Goal: Contribute content: Contribute content

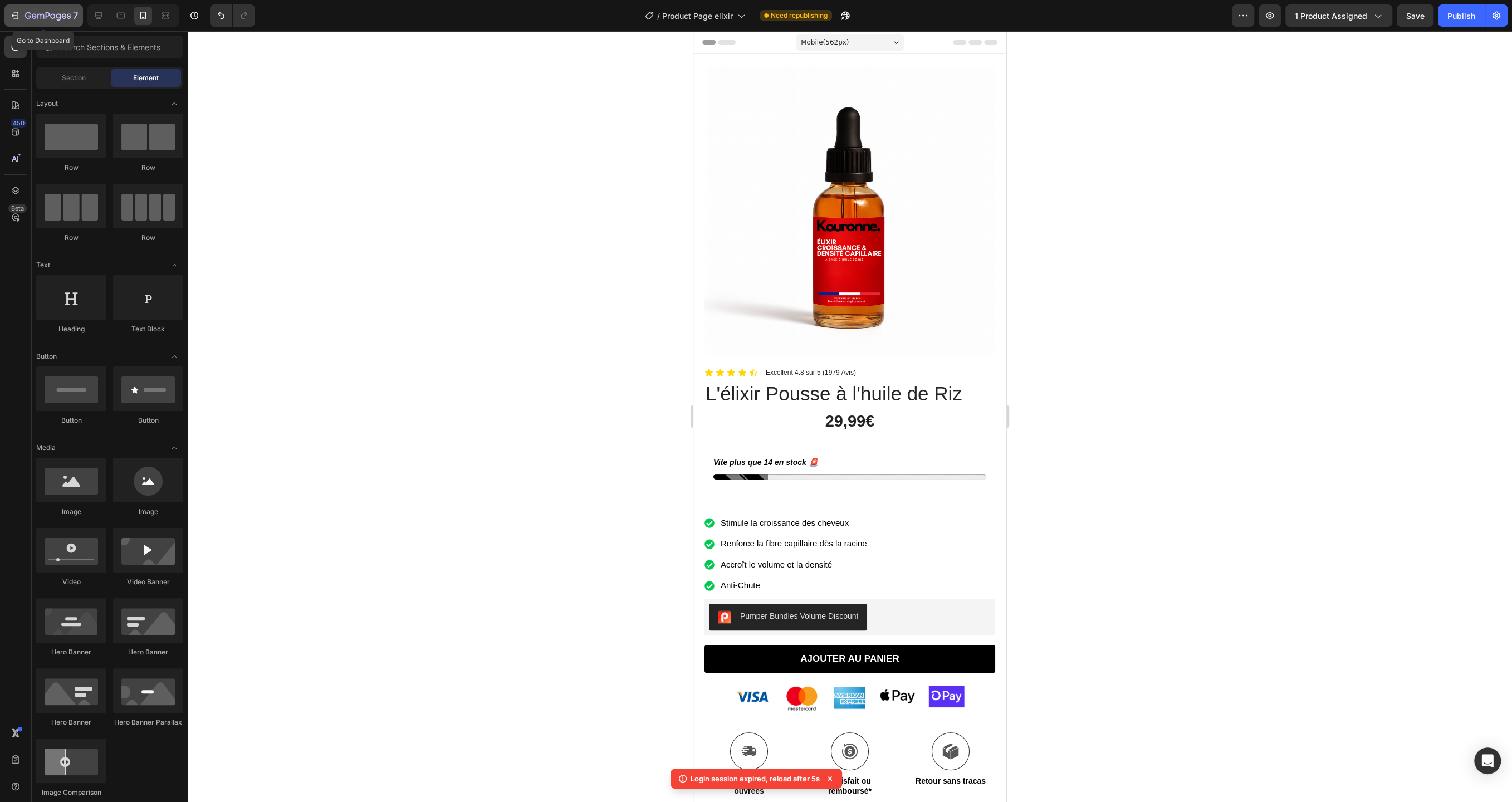
click at [10, 21] on icon "button" at bounding box center [15, 15] width 11 height 11
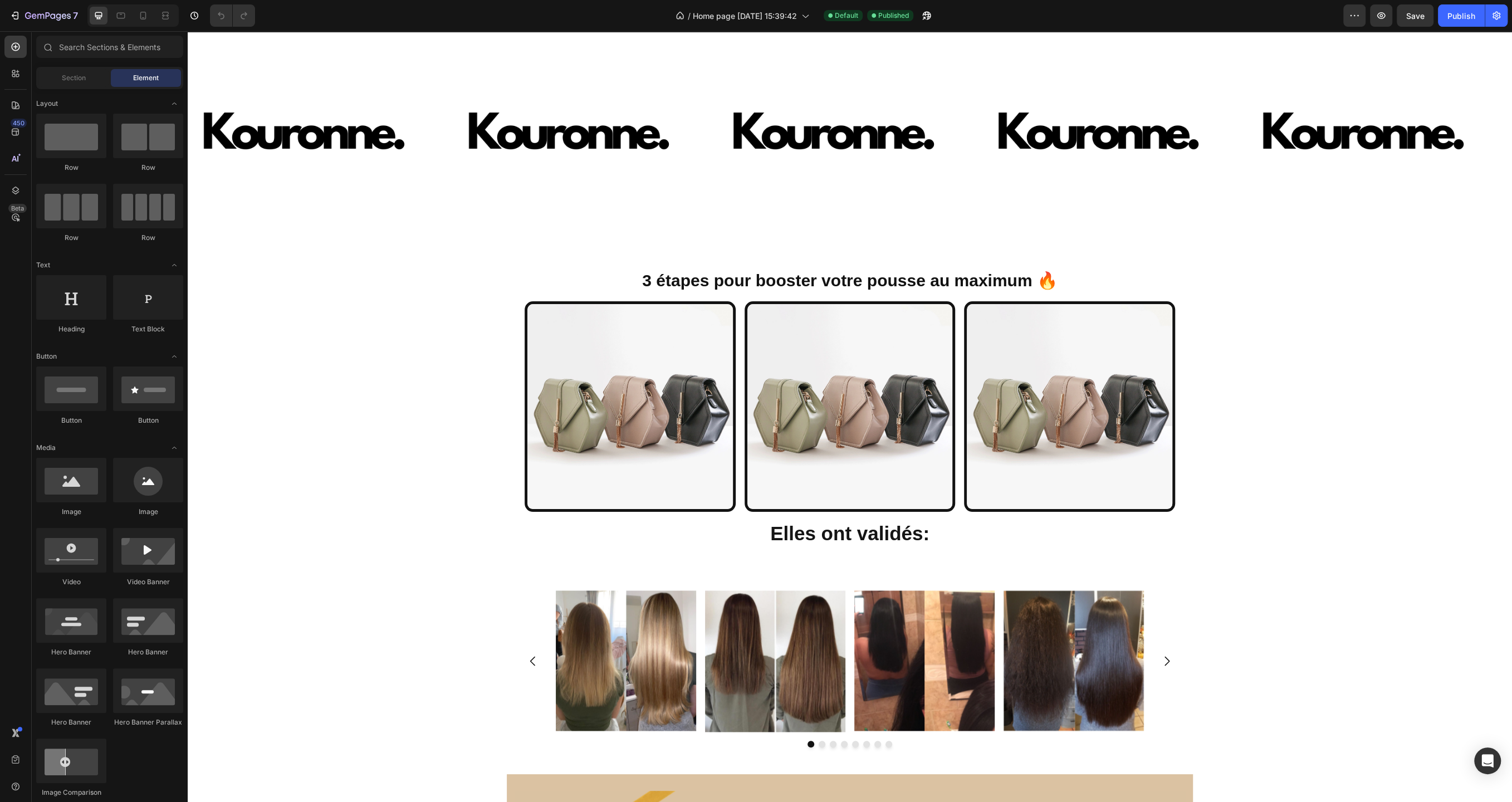
scroll to position [1955, 0]
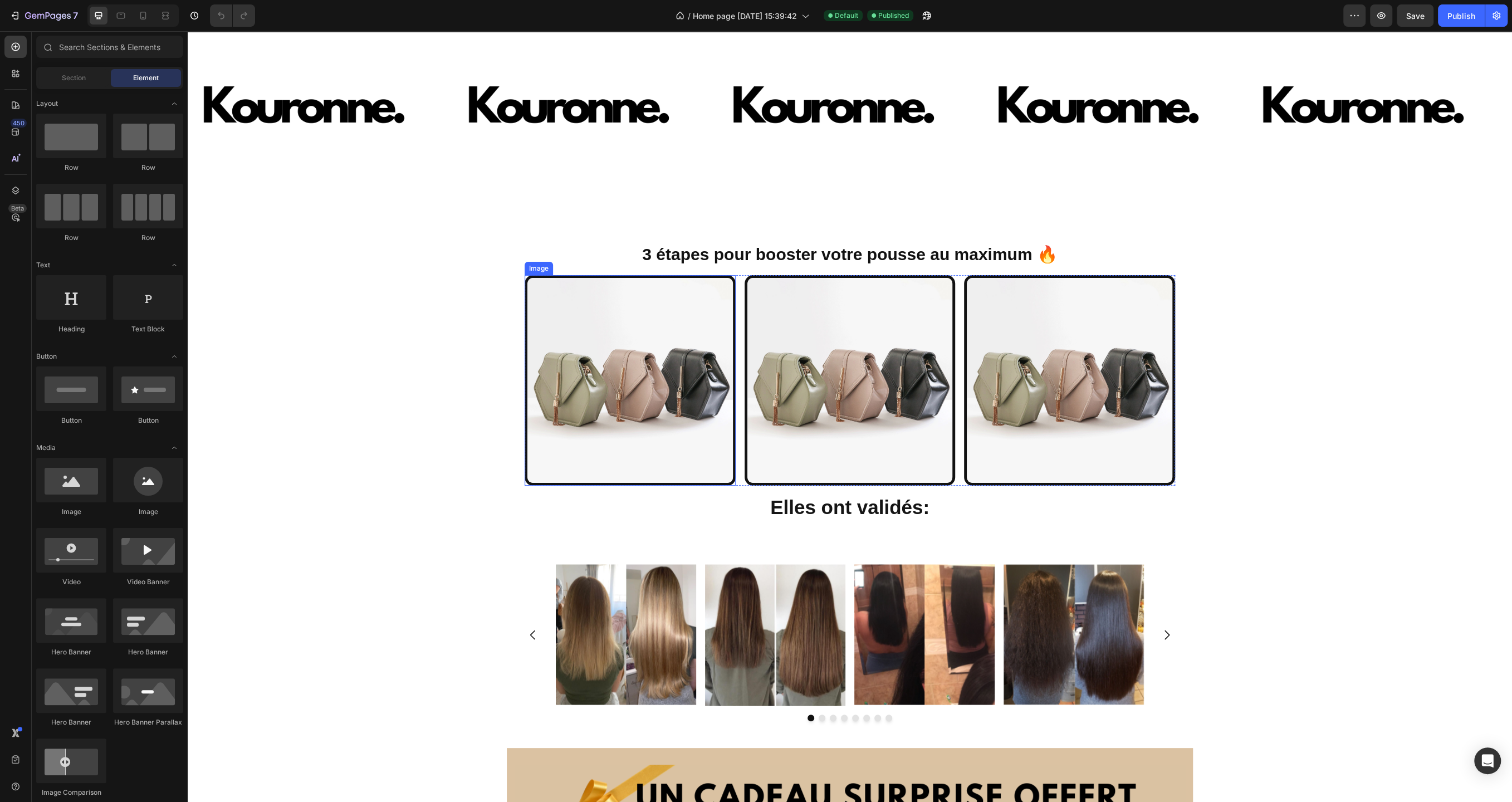
click at [653, 412] on img at bounding box center [630, 380] width 211 height 211
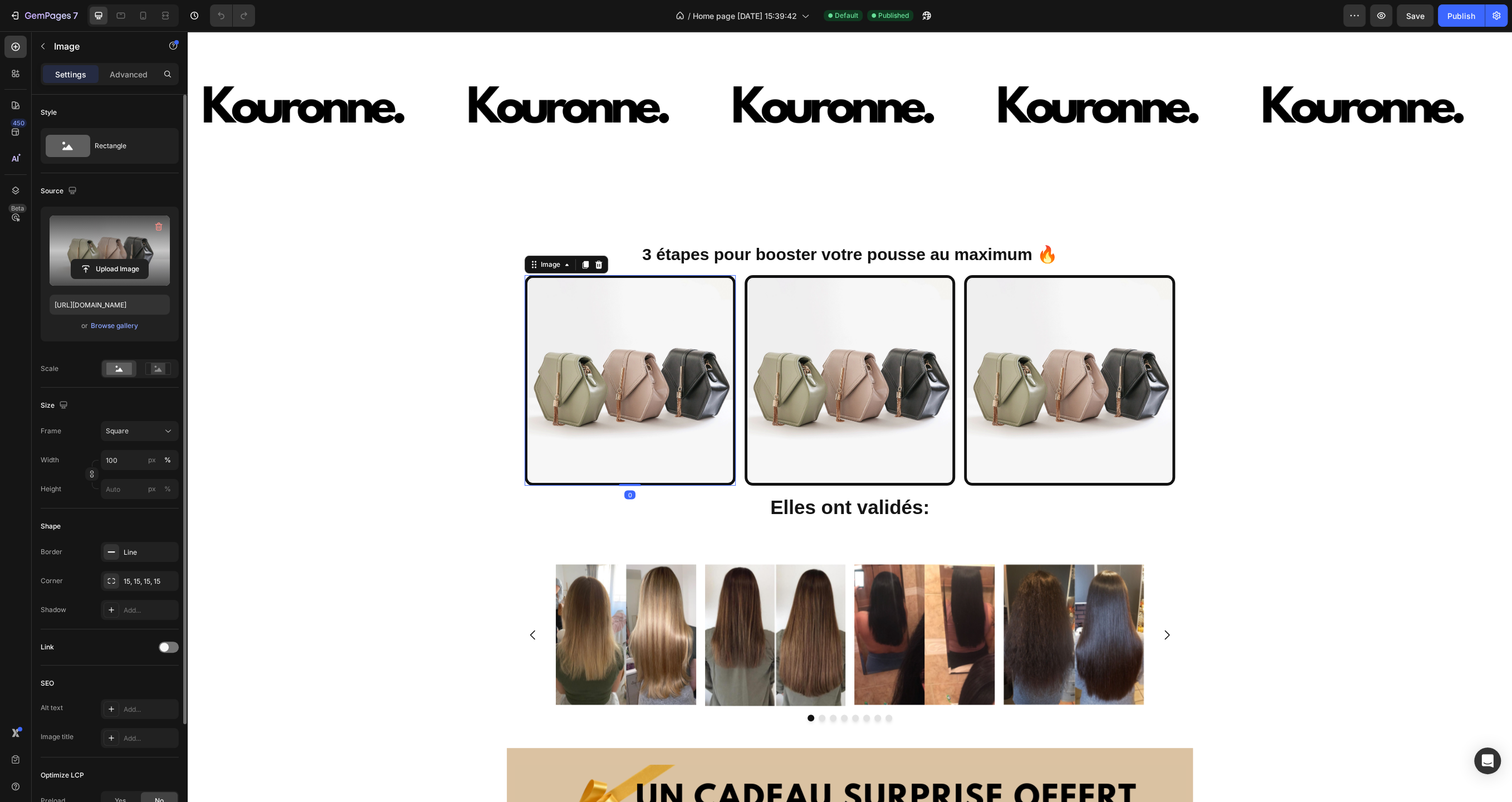
click at [109, 255] on label at bounding box center [110, 250] width 121 height 70
click at [109, 260] on input "file" at bounding box center [110, 269] width 77 height 19
click at [77, 280] on label at bounding box center [110, 250] width 121 height 70
click at [77, 279] on input "file" at bounding box center [110, 269] width 77 height 19
click at [113, 331] on div "or Browse gallery" at bounding box center [110, 326] width 121 height 13
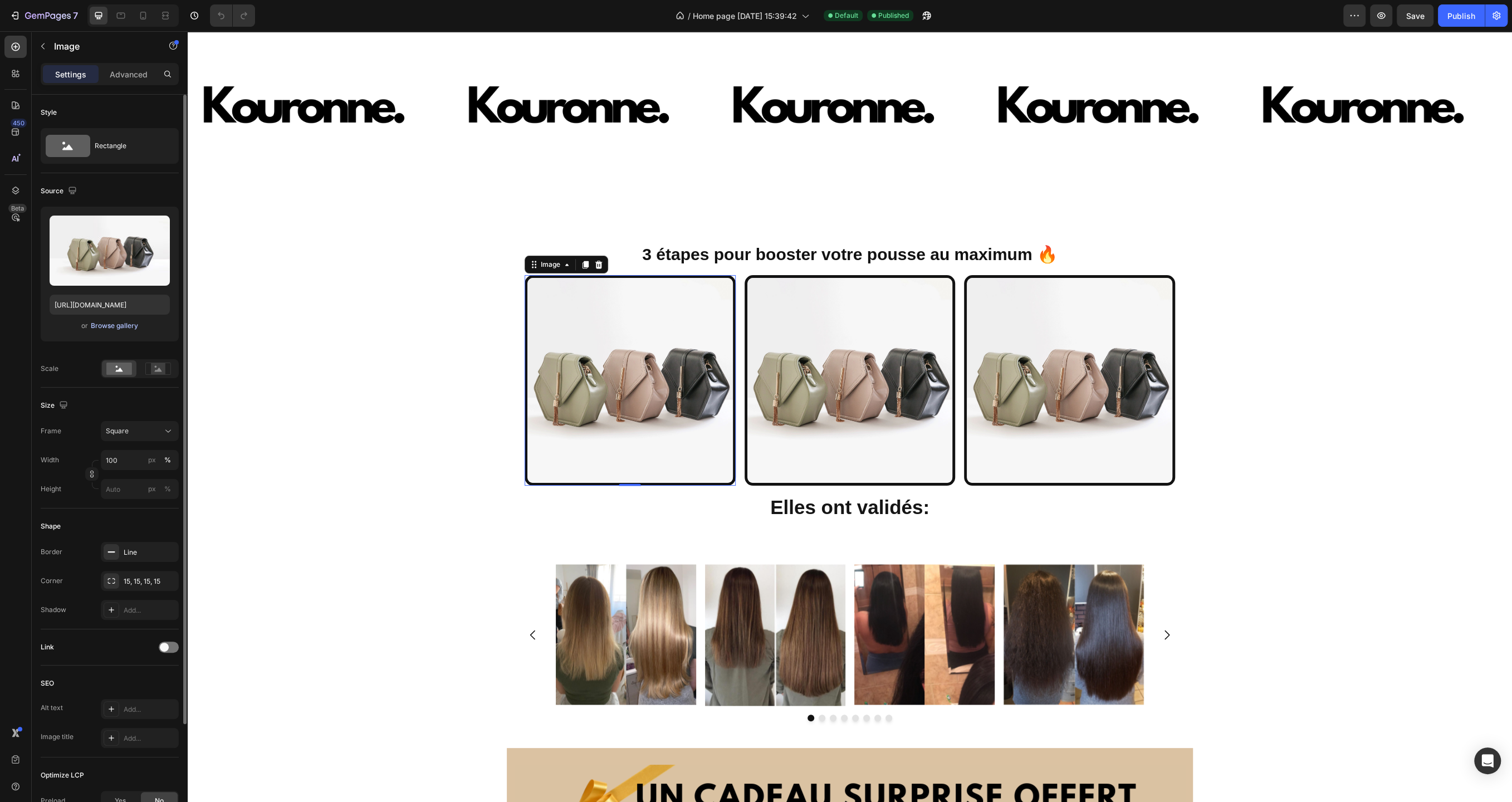
click at [121, 322] on div "Browse gallery" at bounding box center [114, 326] width 47 height 10
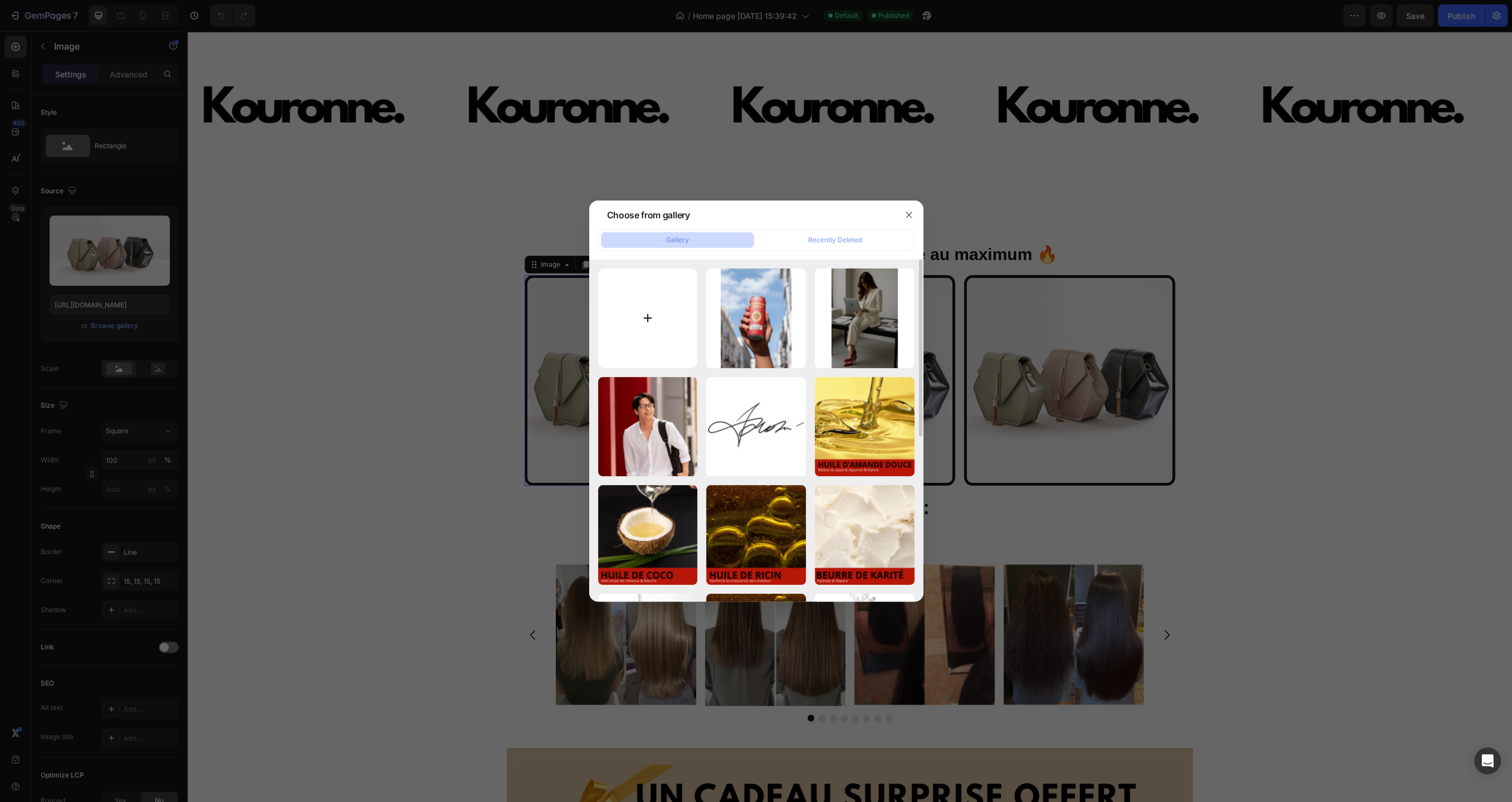
click at [637, 324] on input "file" at bounding box center [648, 319] width 100 height 100
type input "C:\fakepath\20250429_184956.GIF"
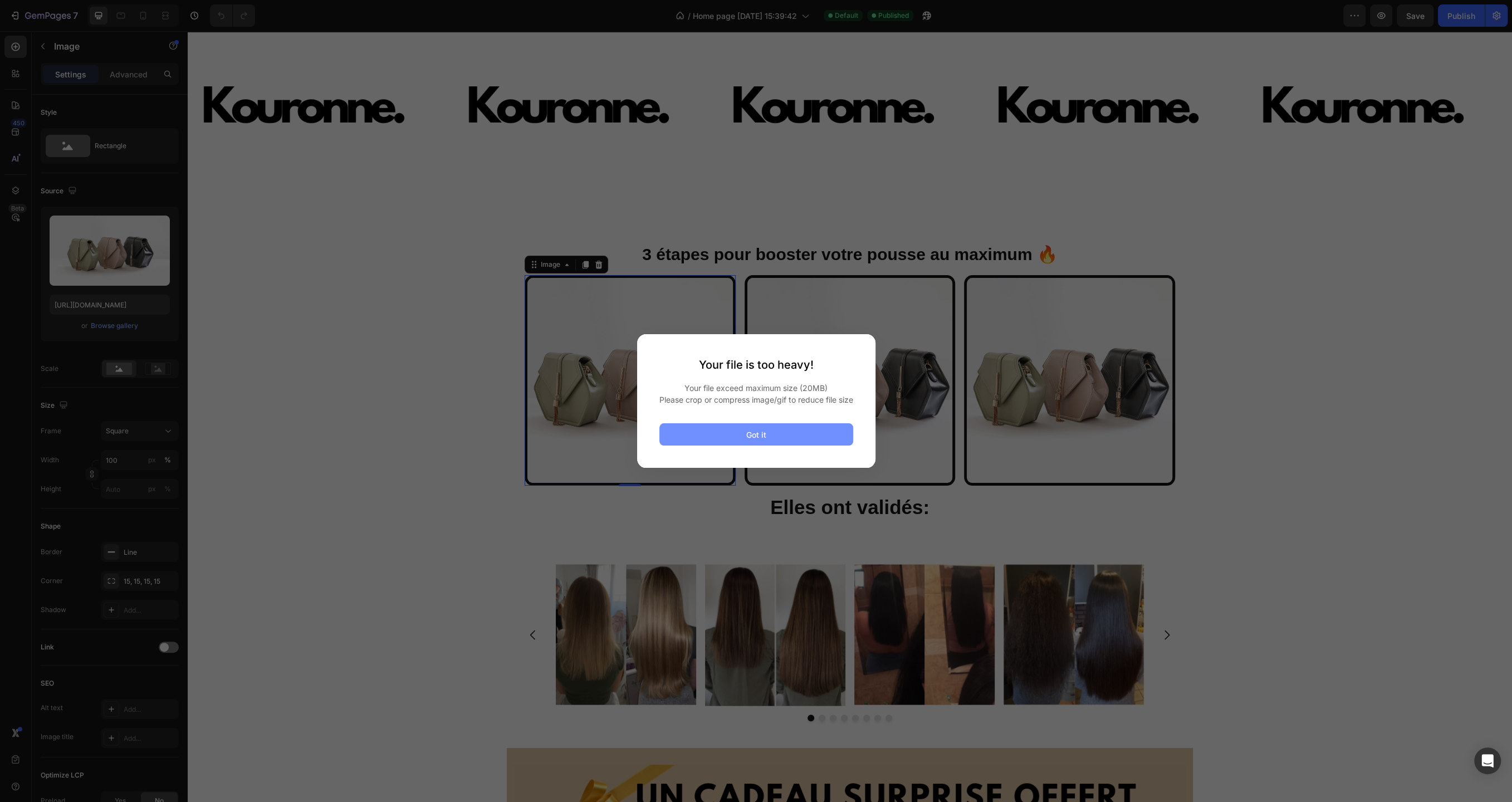
click at [772, 445] on button "Got it" at bounding box center [756, 434] width 194 height 22
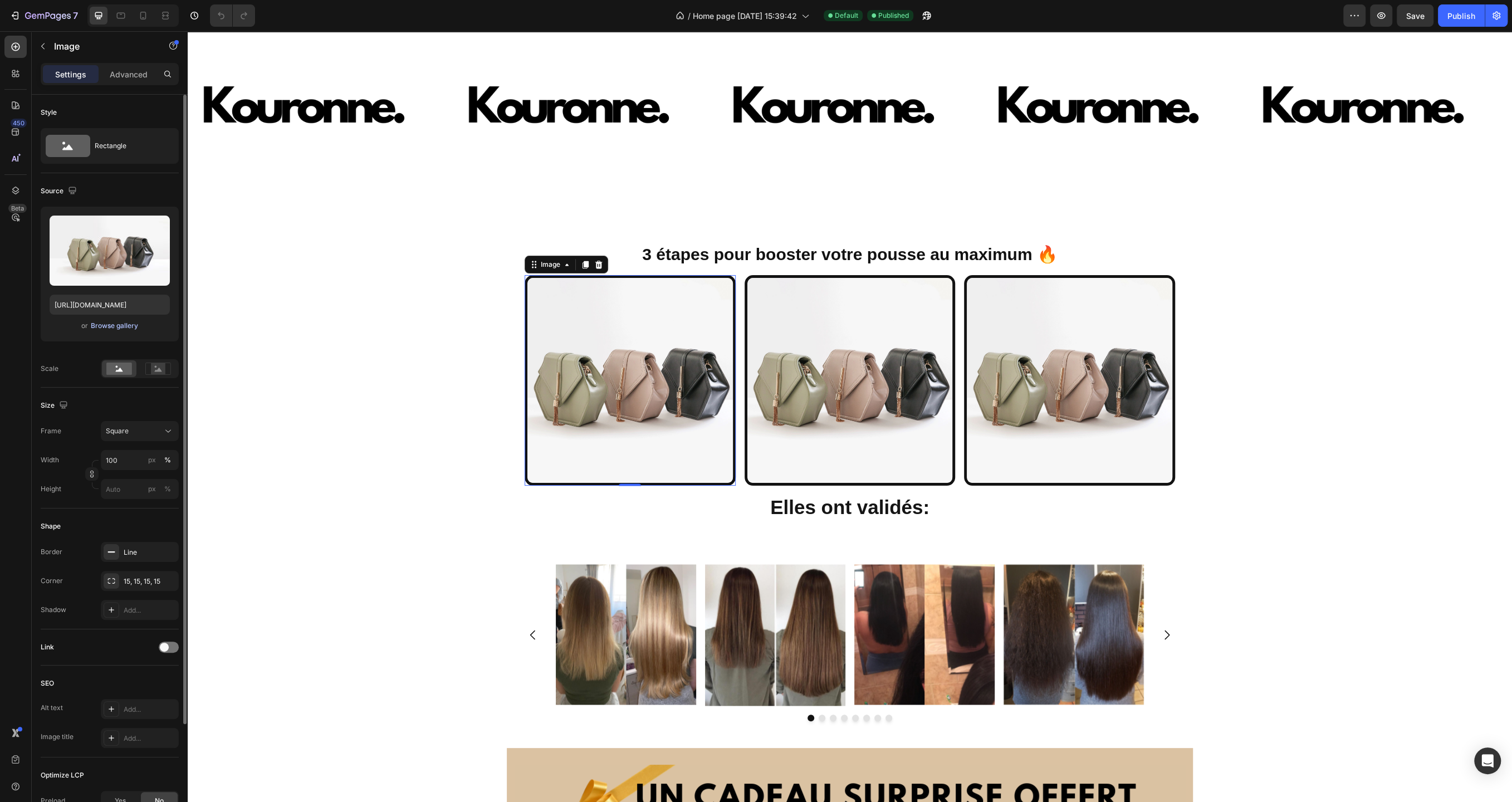
click at [104, 325] on div "Browse gallery" at bounding box center [114, 326] width 47 height 10
click at [111, 325] on div "Browse gallery" at bounding box center [114, 326] width 47 height 10
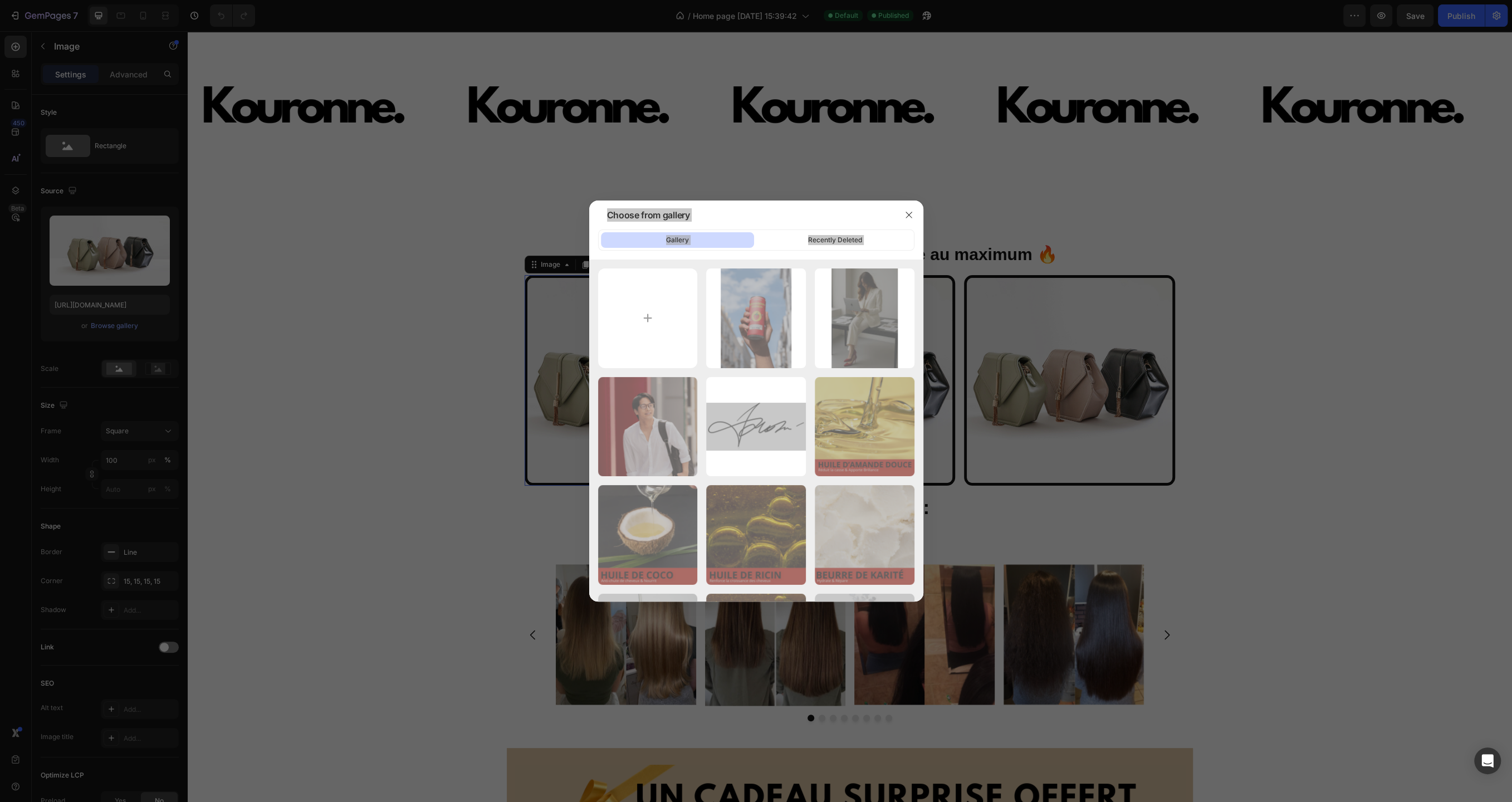
type input "C:\fakepath\20250507_174640.GIF"
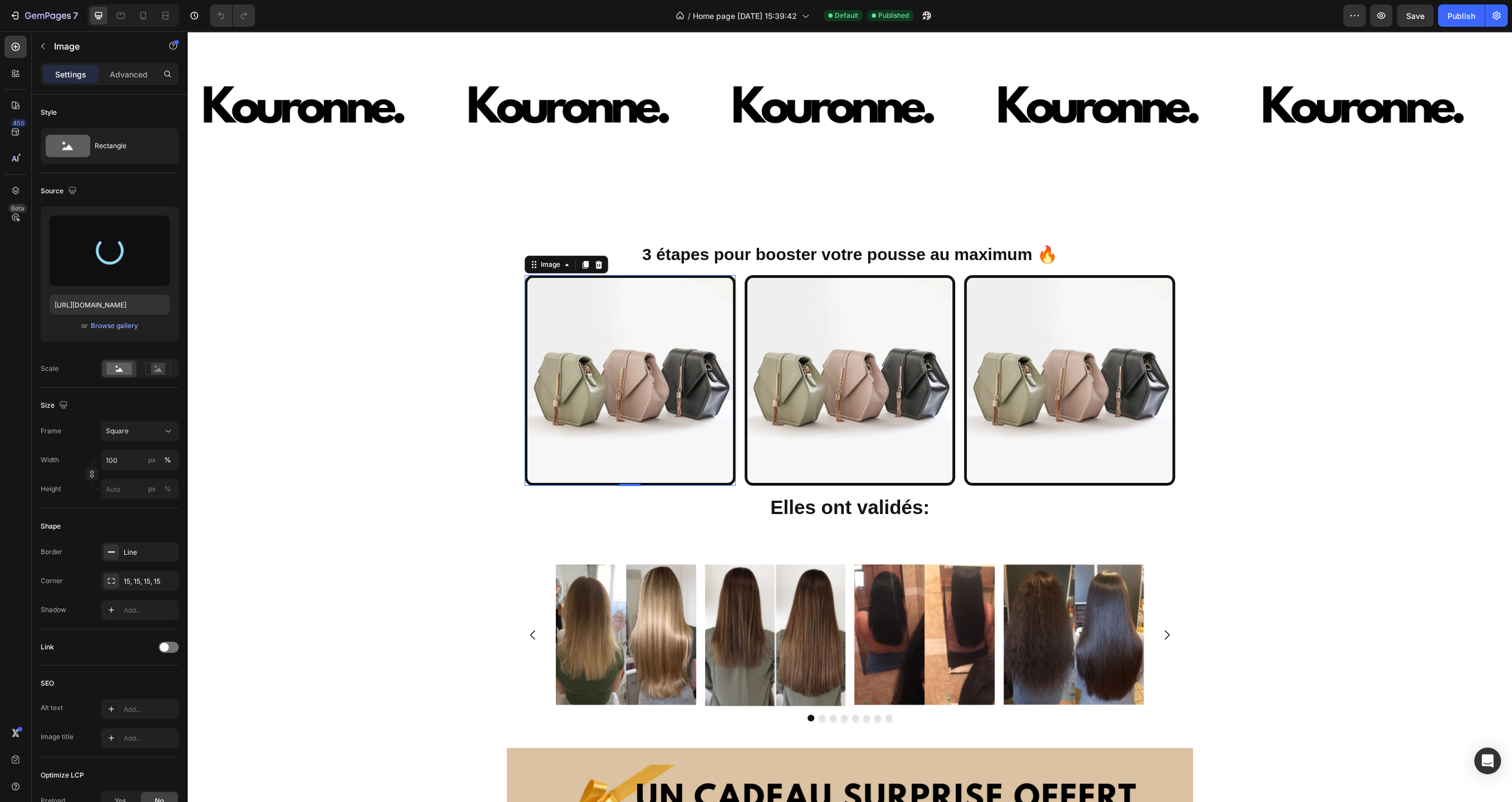
type input "[URL][DOMAIN_NAME]"
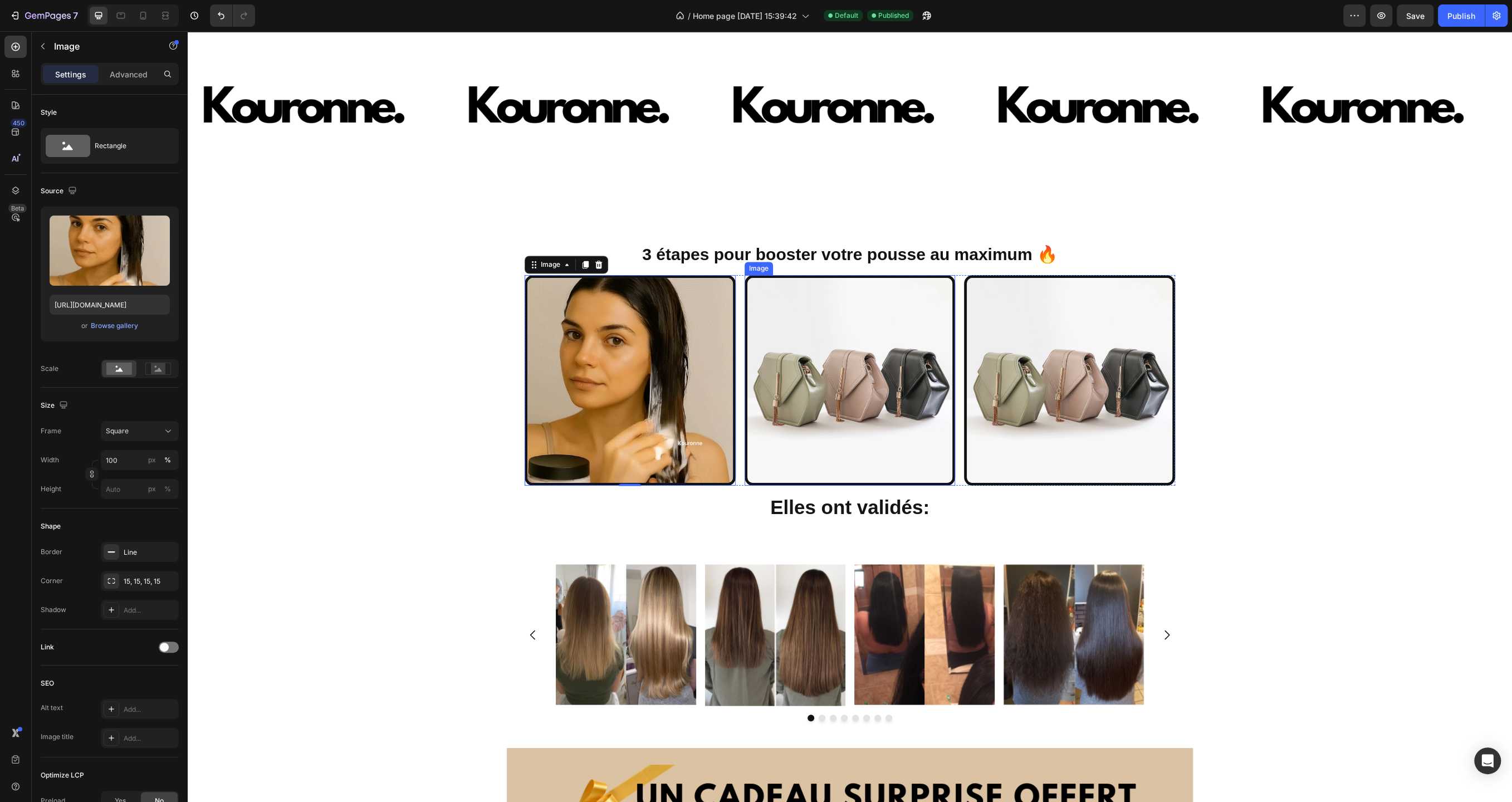
click at [834, 299] on img at bounding box center [850, 380] width 211 height 211
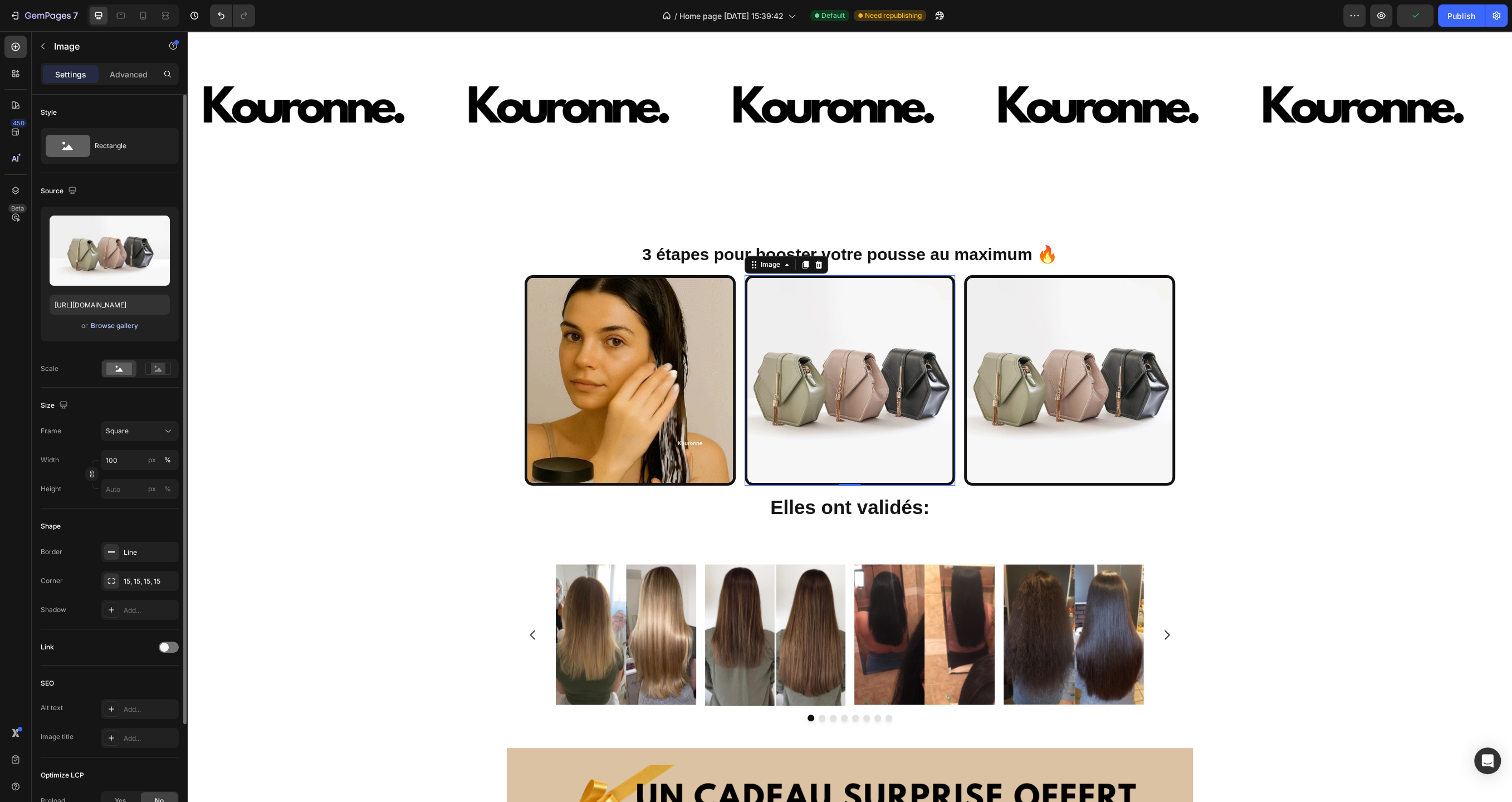
click at [110, 325] on div "Browse gallery" at bounding box center [114, 326] width 47 height 10
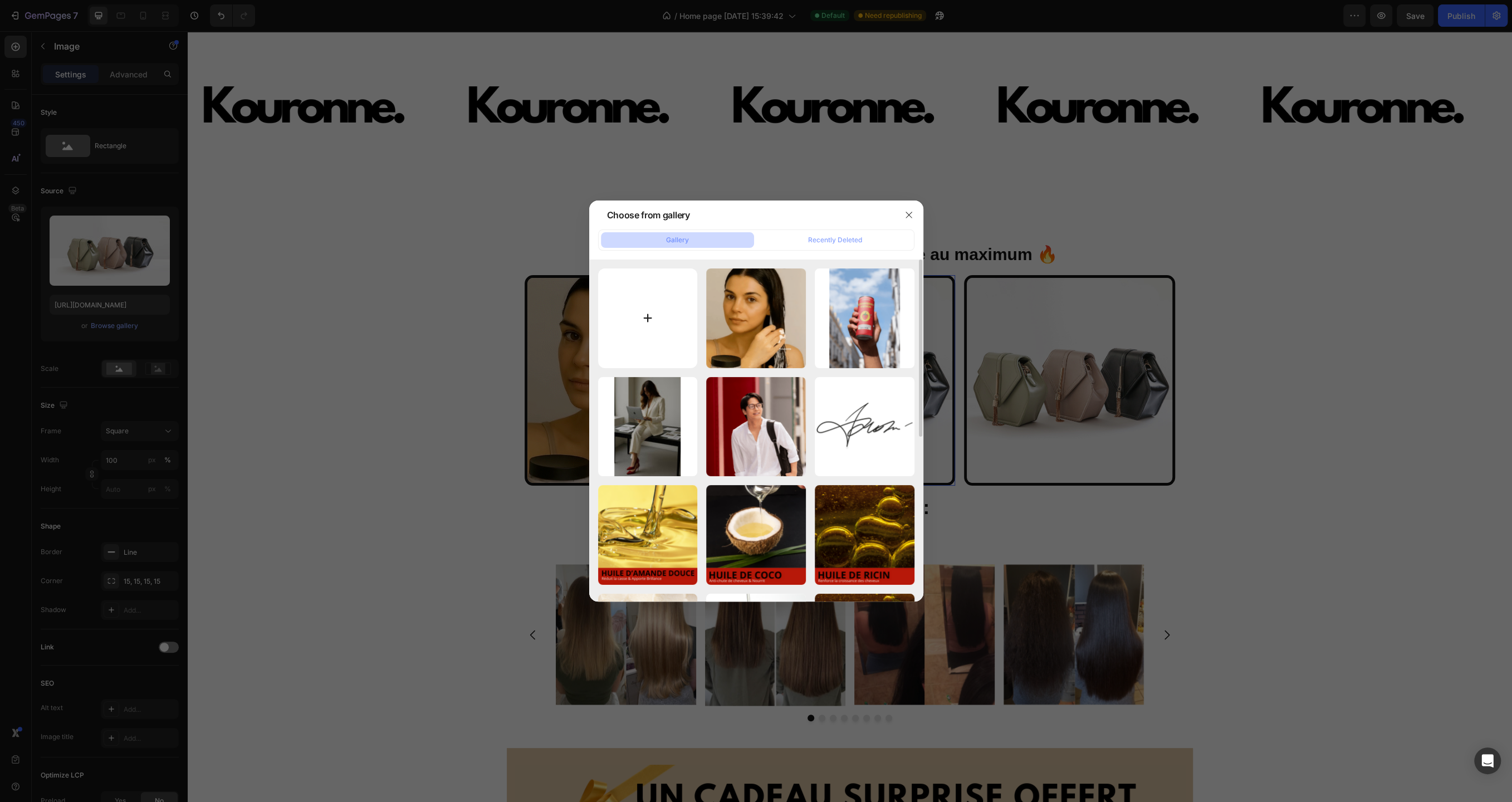
type input "C:\fakepath\20250507_174711.GIF"
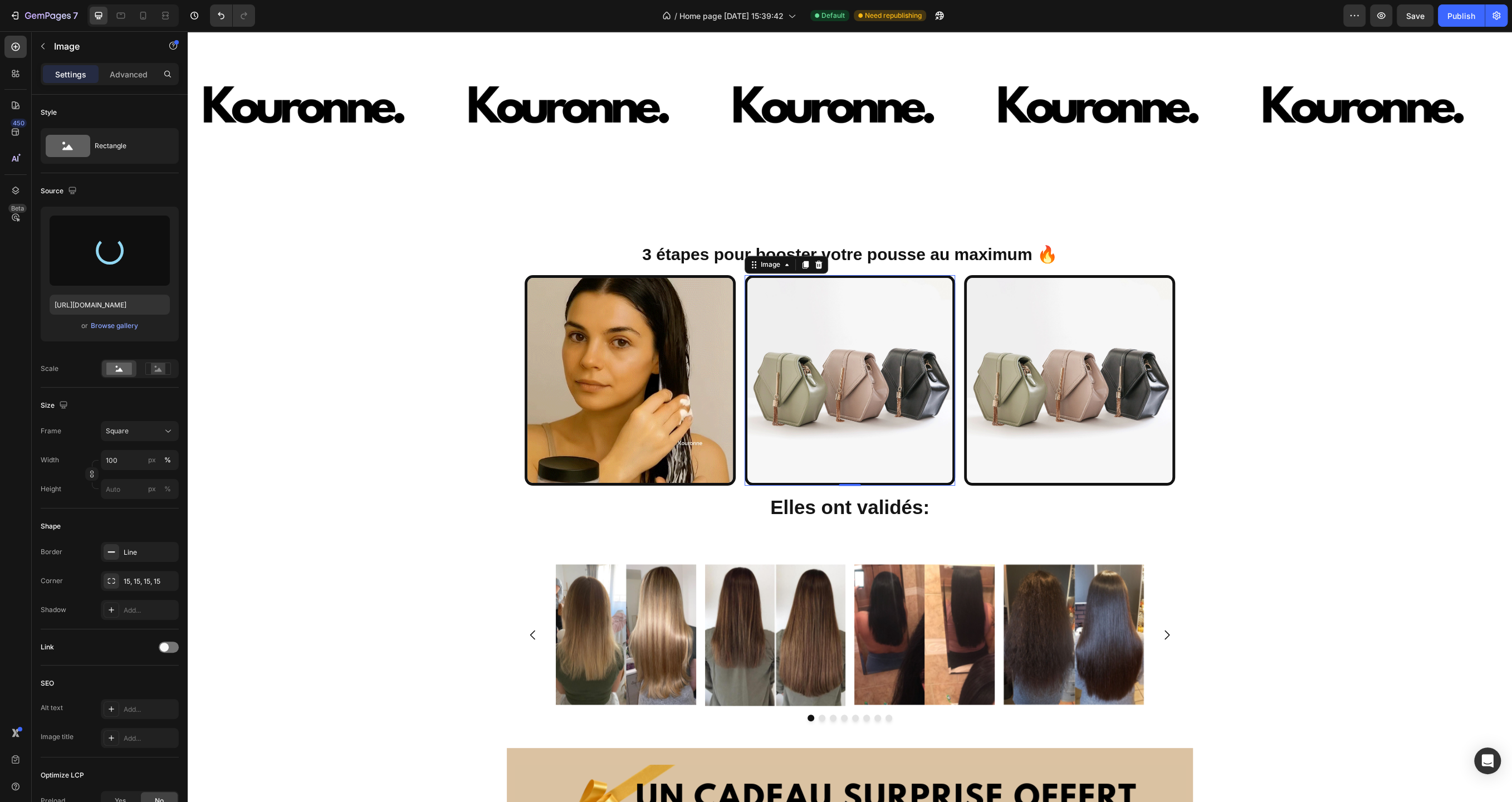
type input "[URL][DOMAIN_NAME]"
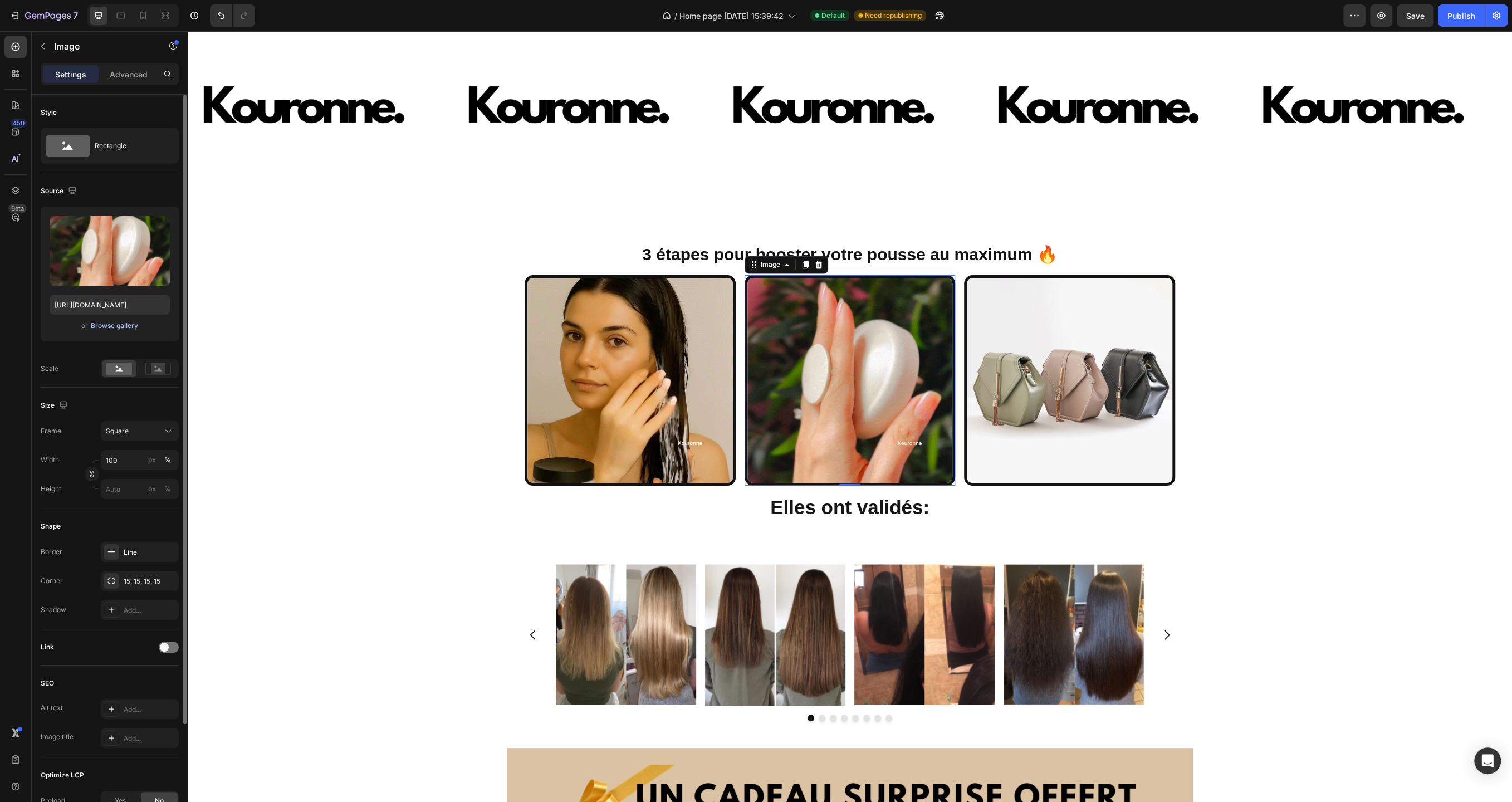
click at [104, 325] on div "Browse gallery" at bounding box center [114, 326] width 47 height 10
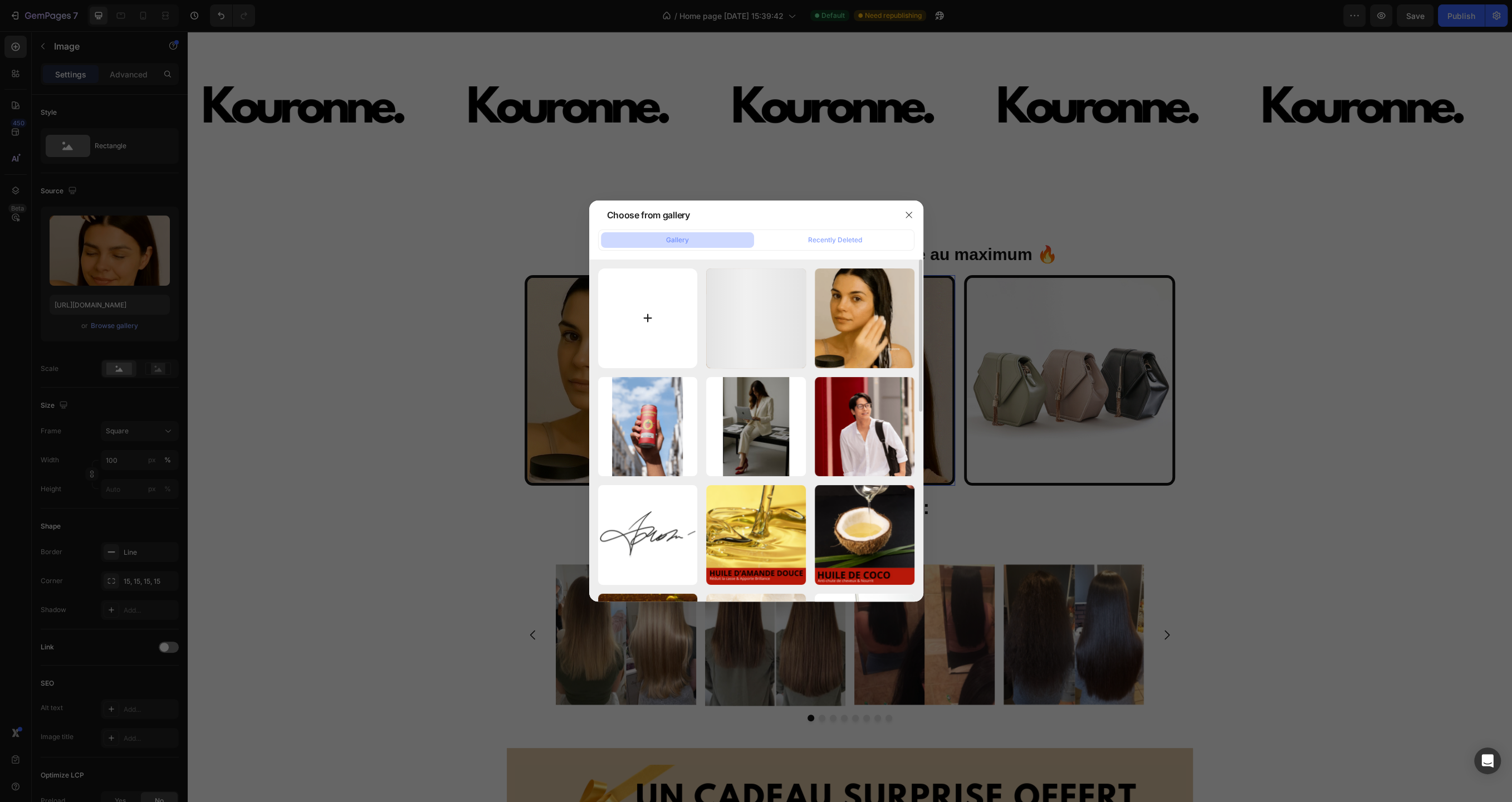
click at [647, 304] on input "file" at bounding box center [648, 319] width 100 height 100
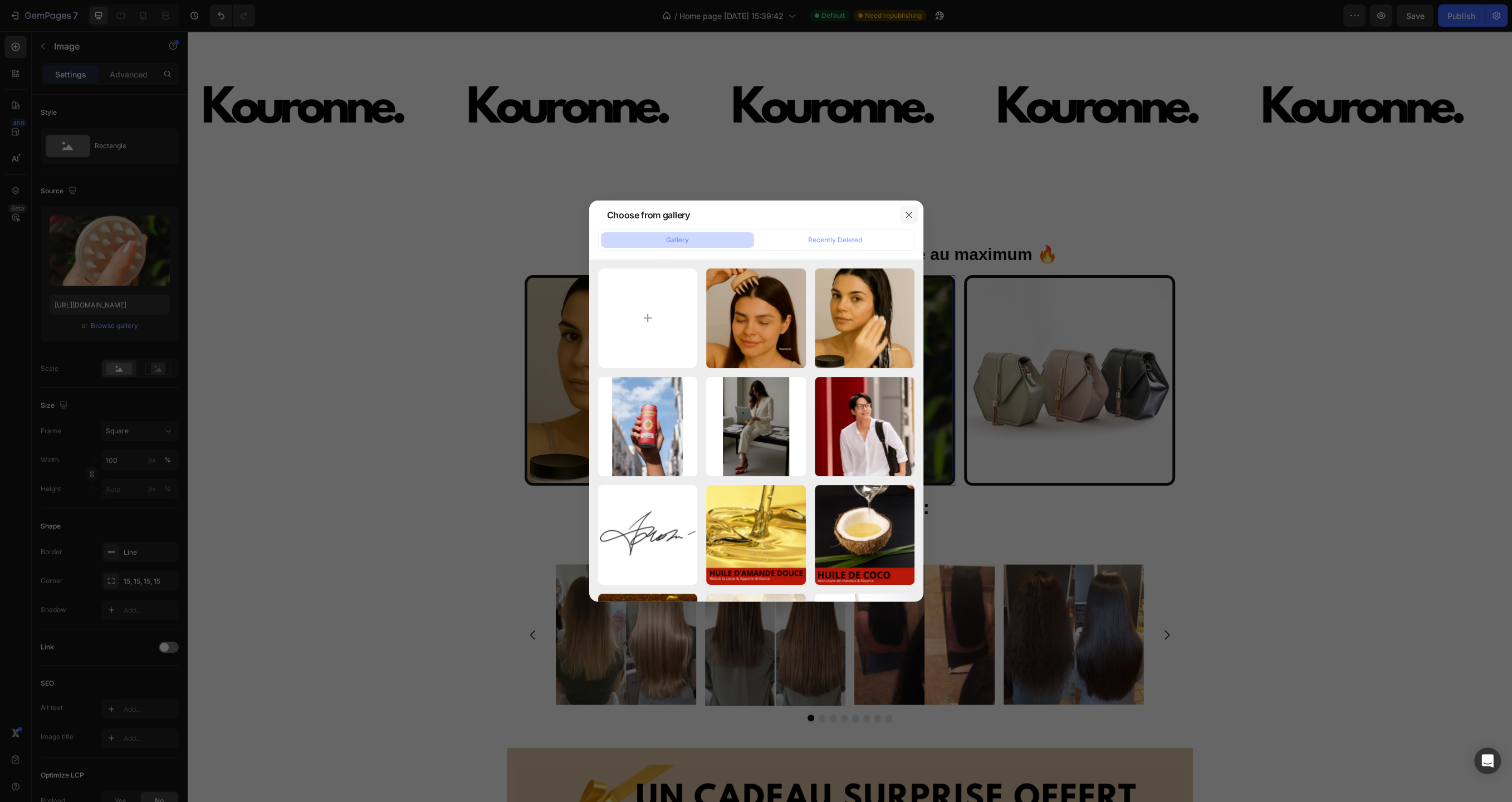
click at [913, 217] on button "button" at bounding box center [909, 215] width 18 height 18
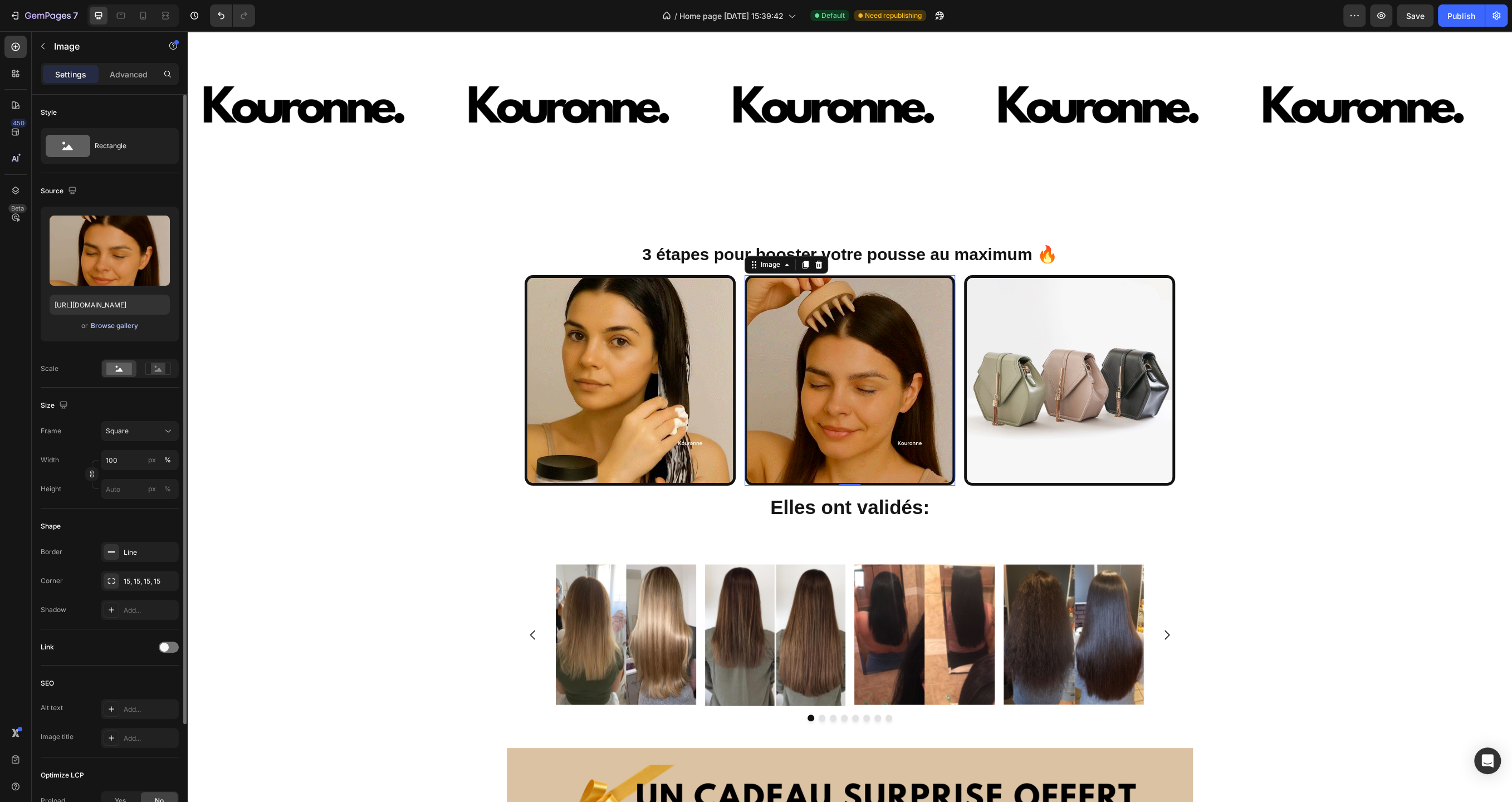
click at [109, 324] on div "Browse gallery" at bounding box center [114, 326] width 47 height 10
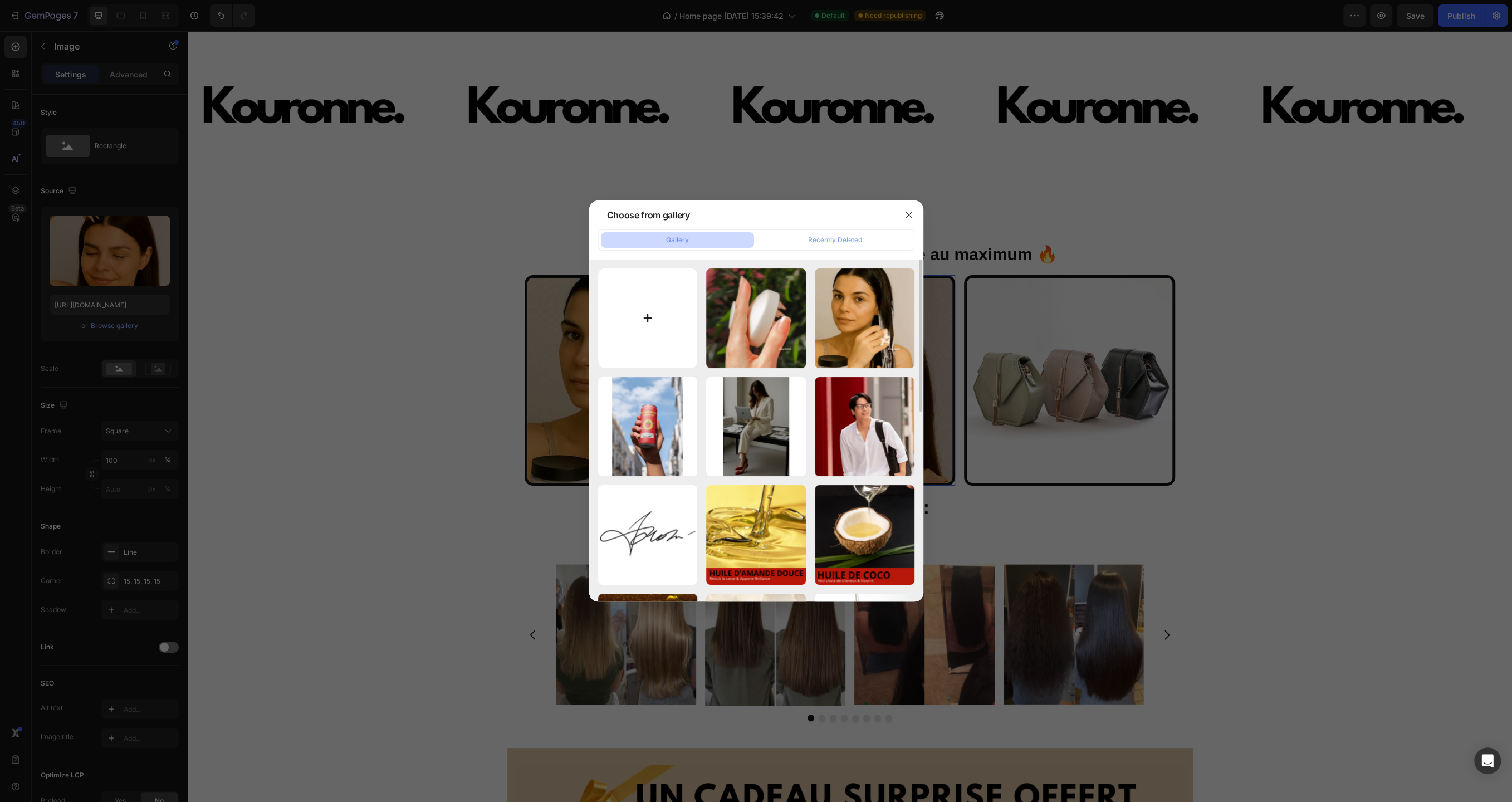
type input "C:\fakepath\20250517_123113.GIF"
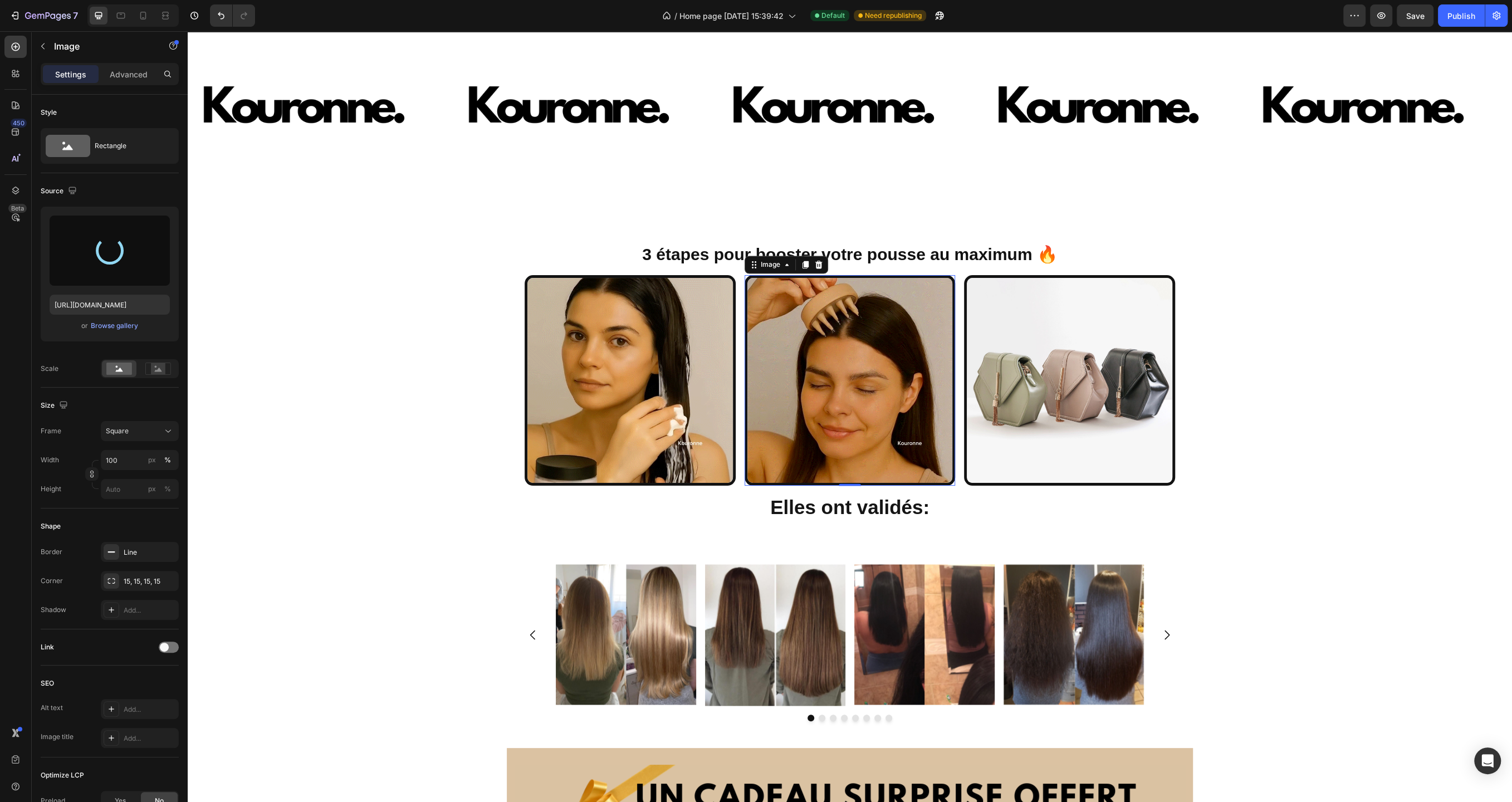
type input "[URL][DOMAIN_NAME]"
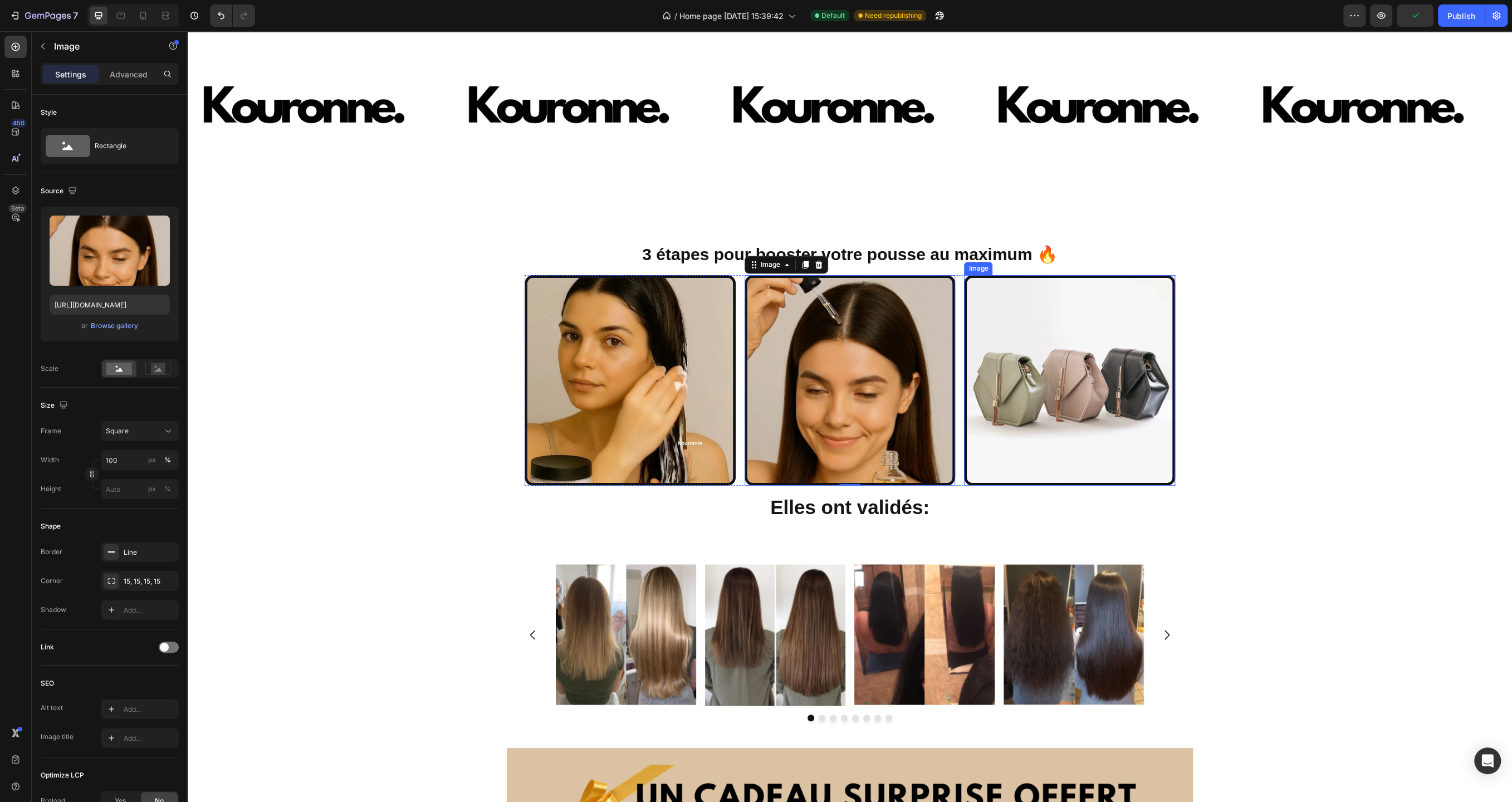
click at [1047, 351] on img at bounding box center [1070, 380] width 211 height 211
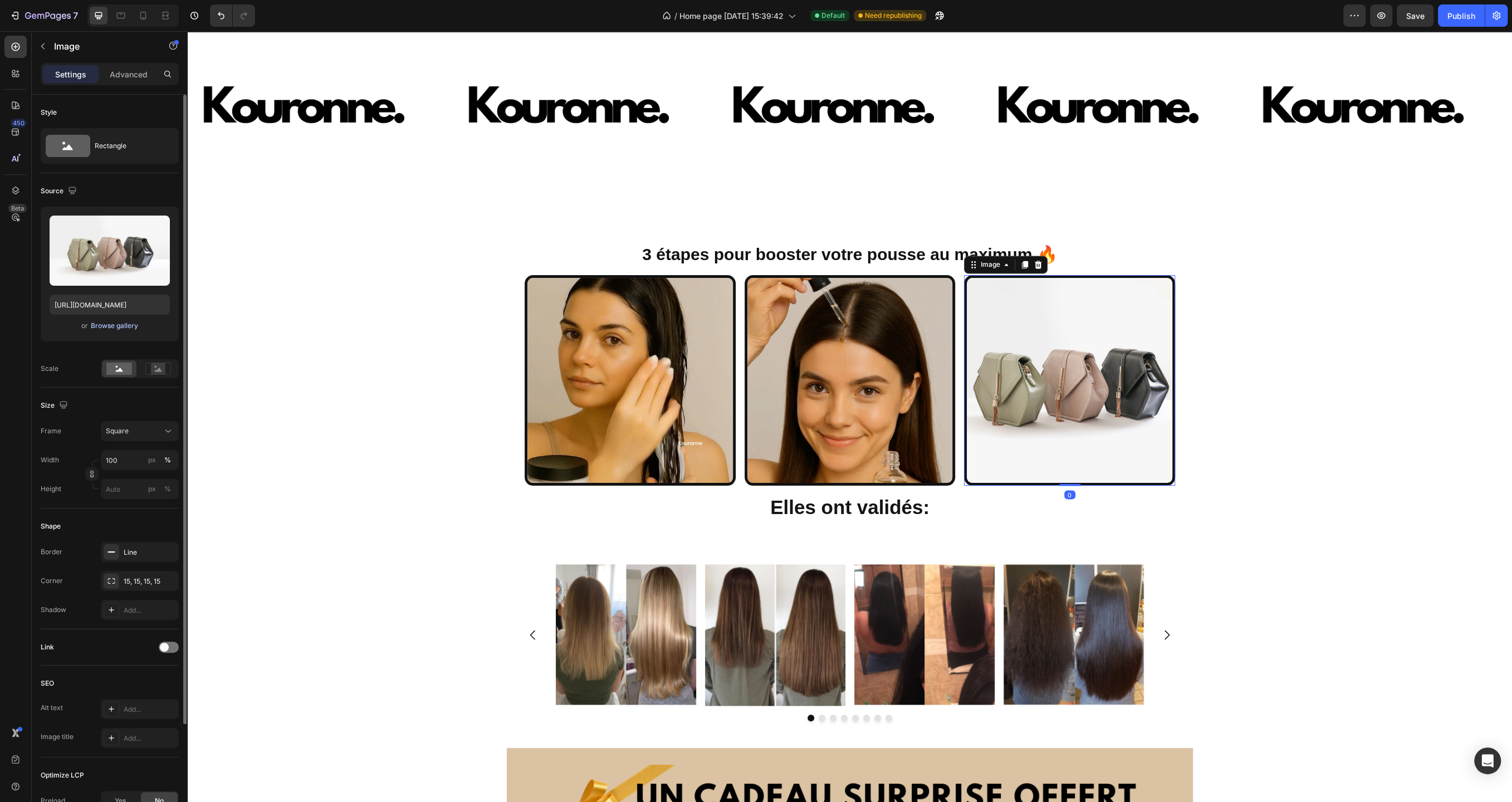
click at [99, 326] on div "Browse gallery" at bounding box center [114, 326] width 47 height 10
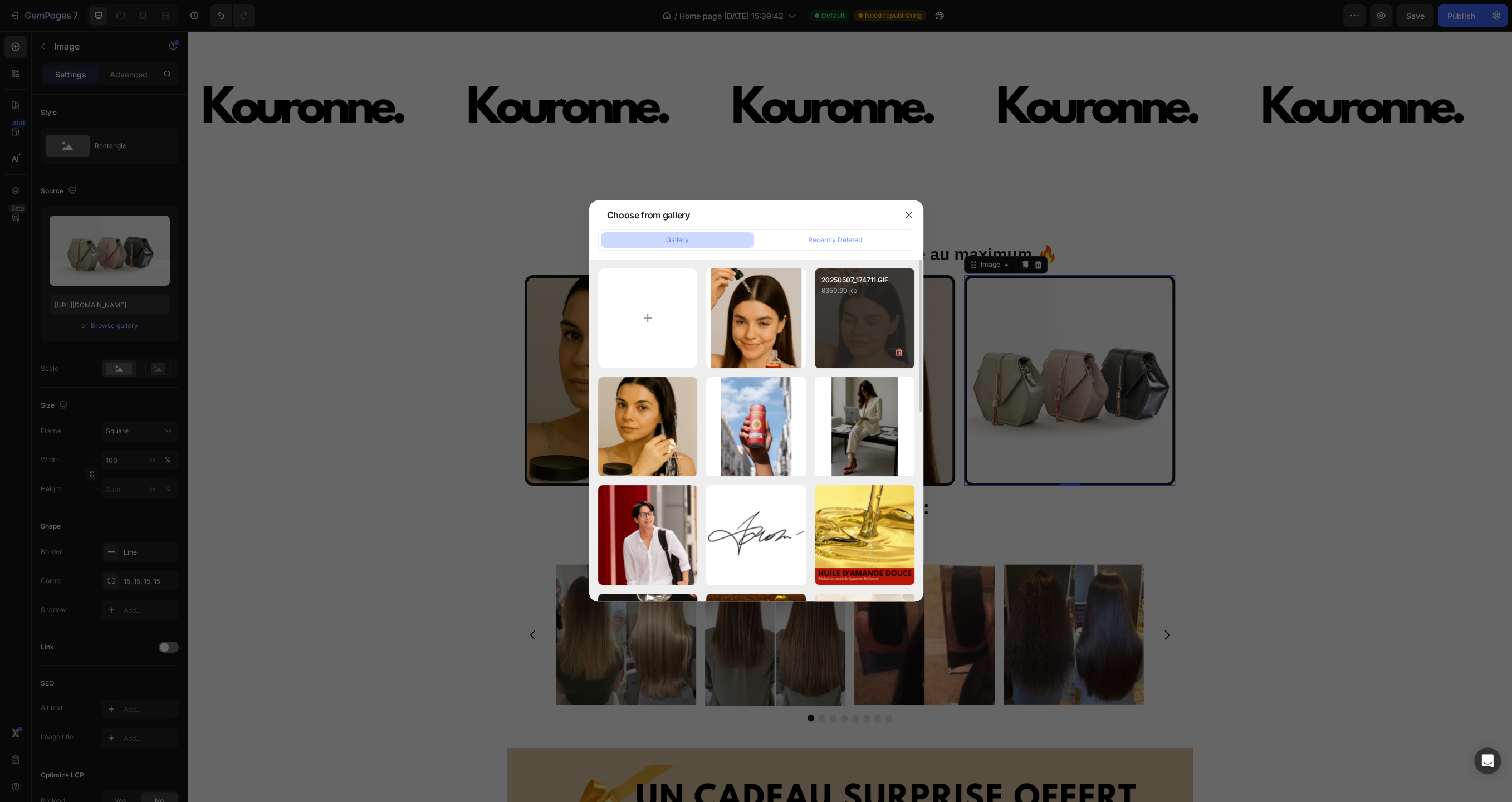
click at [847, 321] on div "20250507_174711.GIF 8350.90 kb" at bounding box center [865, 319] width 100 height 100
type input "[URL][DOMAIN_NAME]"
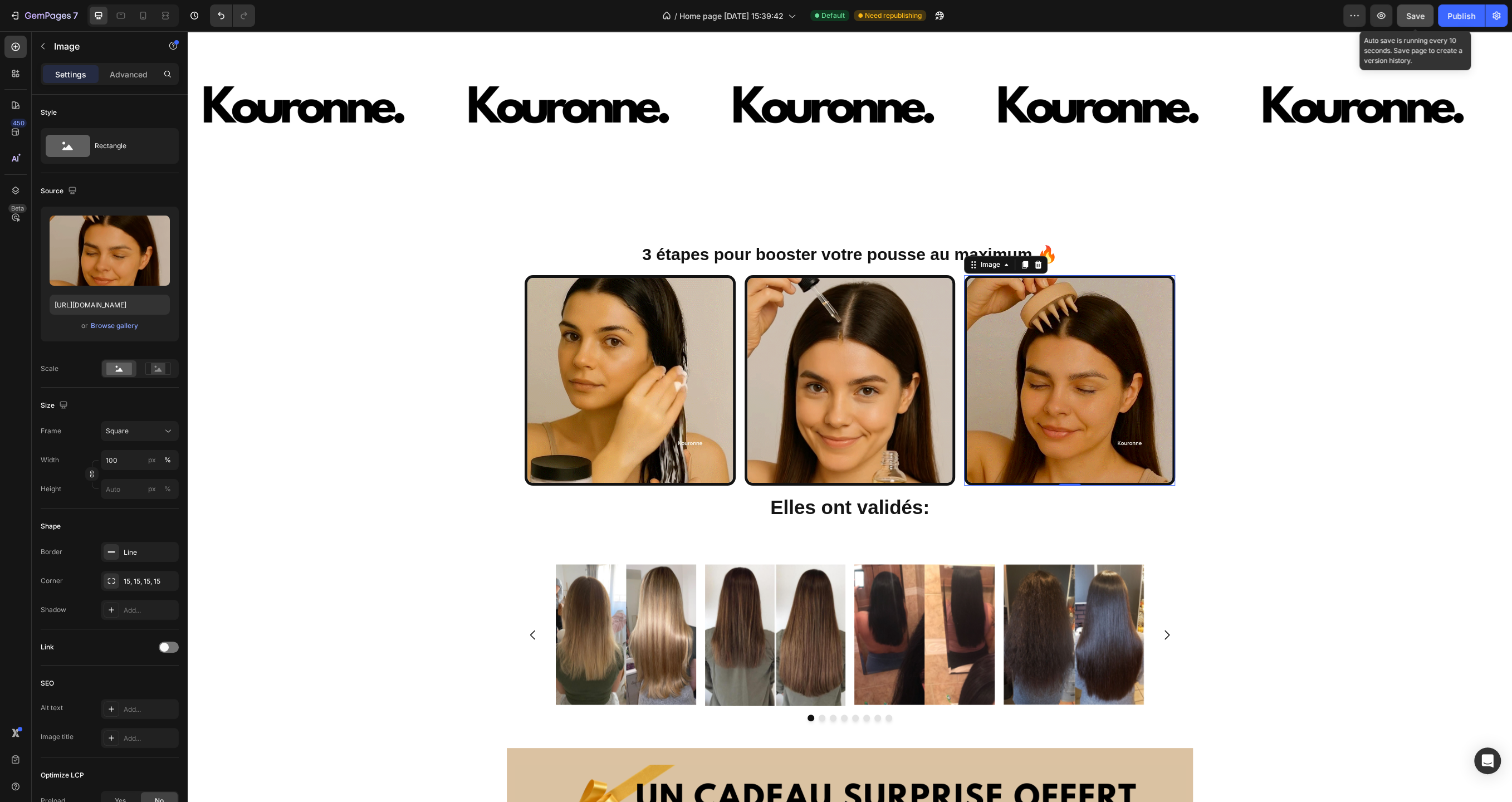
click at [1413, 18] on span "Save" at bounding box center [1416, 15] width 18 height 10
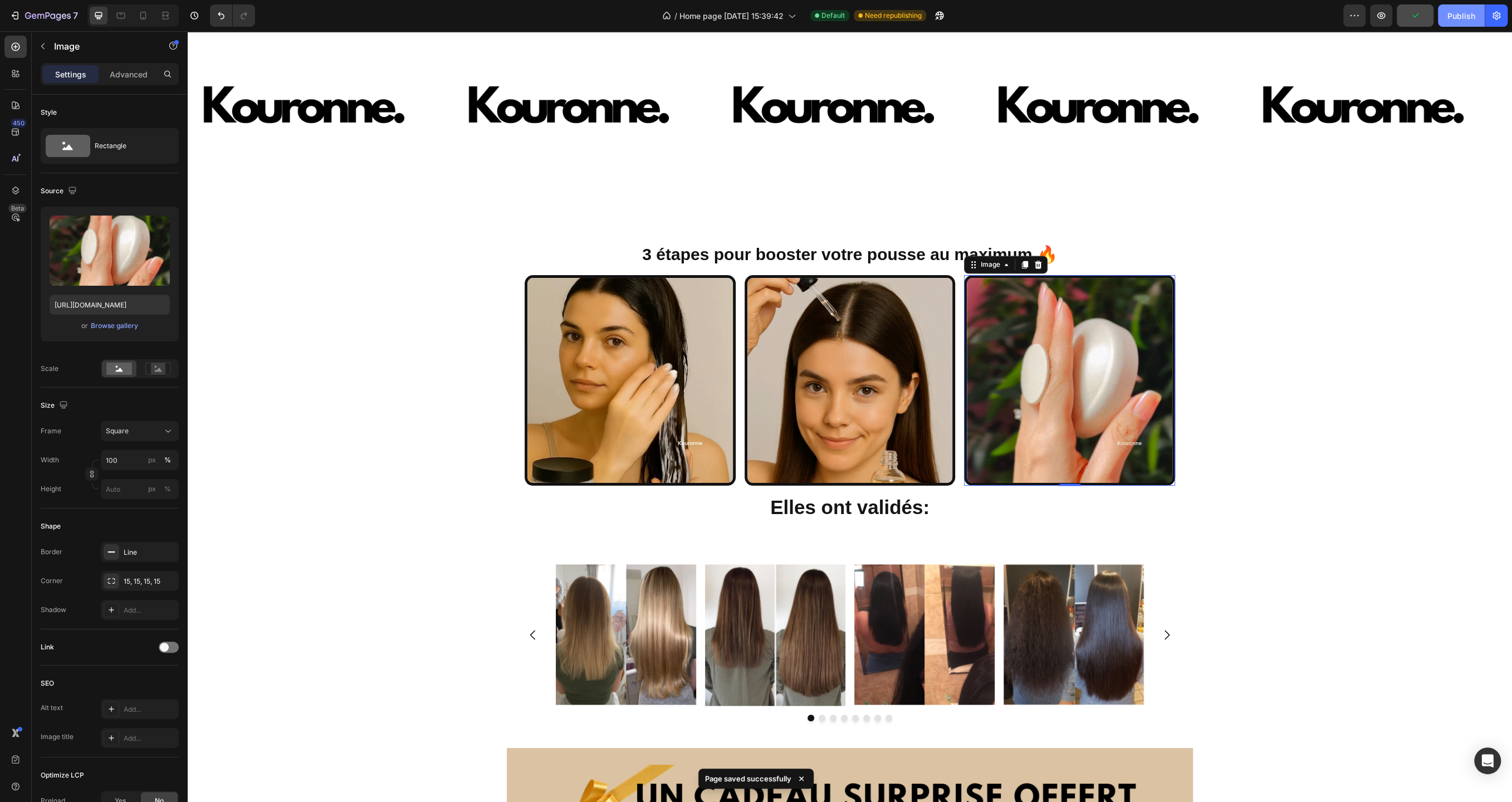
click at [1460, 19] on div "Publish" at bounding box center [1462, 16] width 28 height 12
